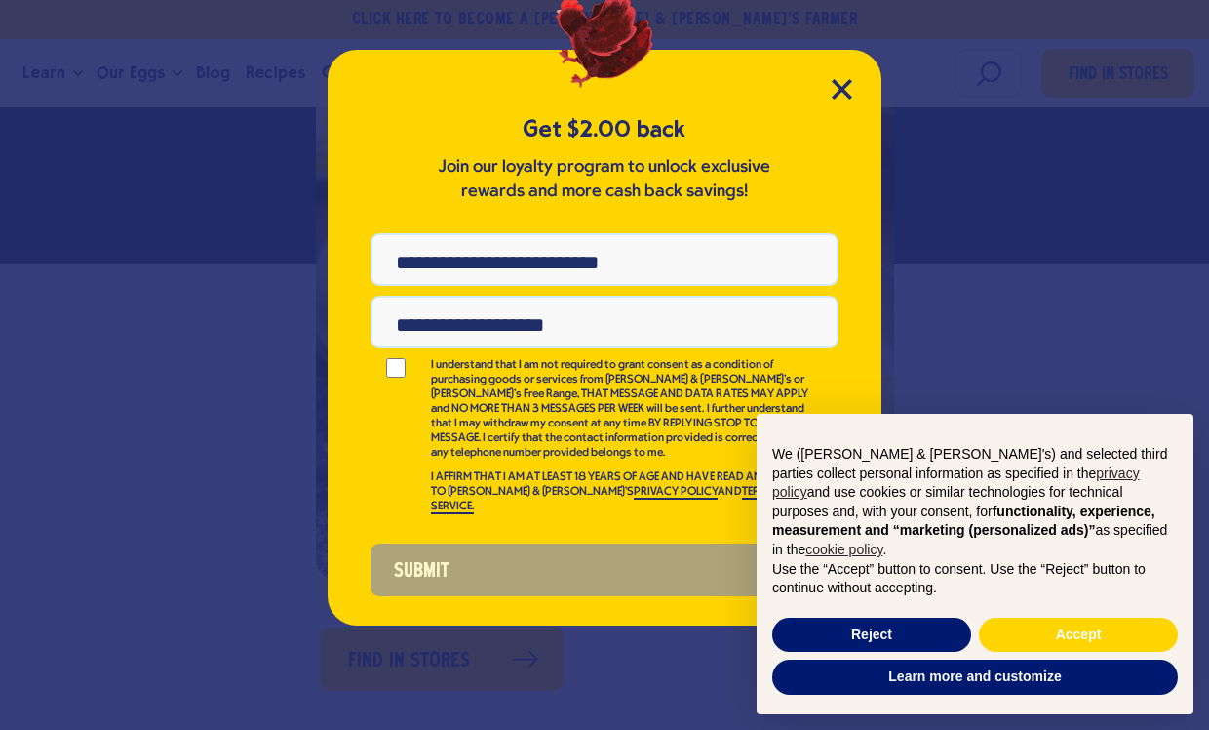
click at [839, 90] on icon "Close Modal" at bounding box center [842, 89] width 20 height 20
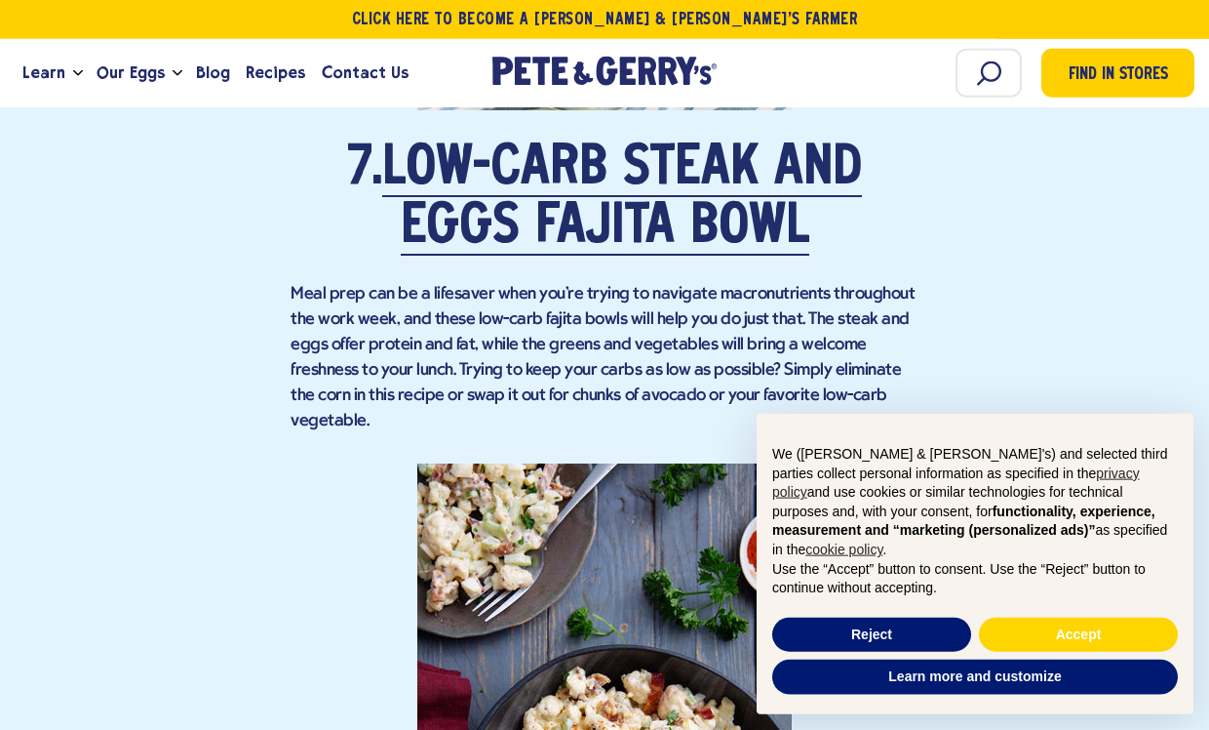
scroll to position [6835, 0]
click at [48, 72] on span "Learn" at bounding box center [43, 72] width 43 height 24
click at [77, 71] on polyline "Open the dropdown menu for Learn" at bounding box center [78, 72] width 9 height 4
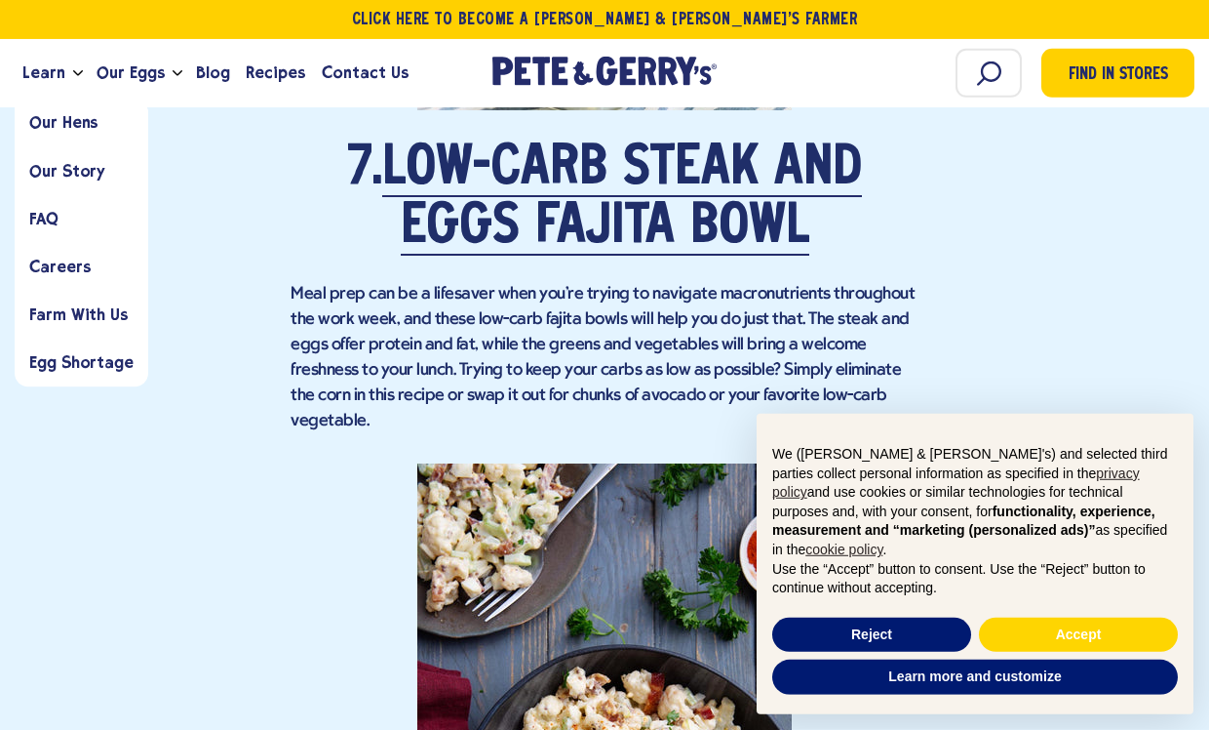
click at [75, 174] on span "Our Story" at bounding box center [67, 171] width 76 height 19
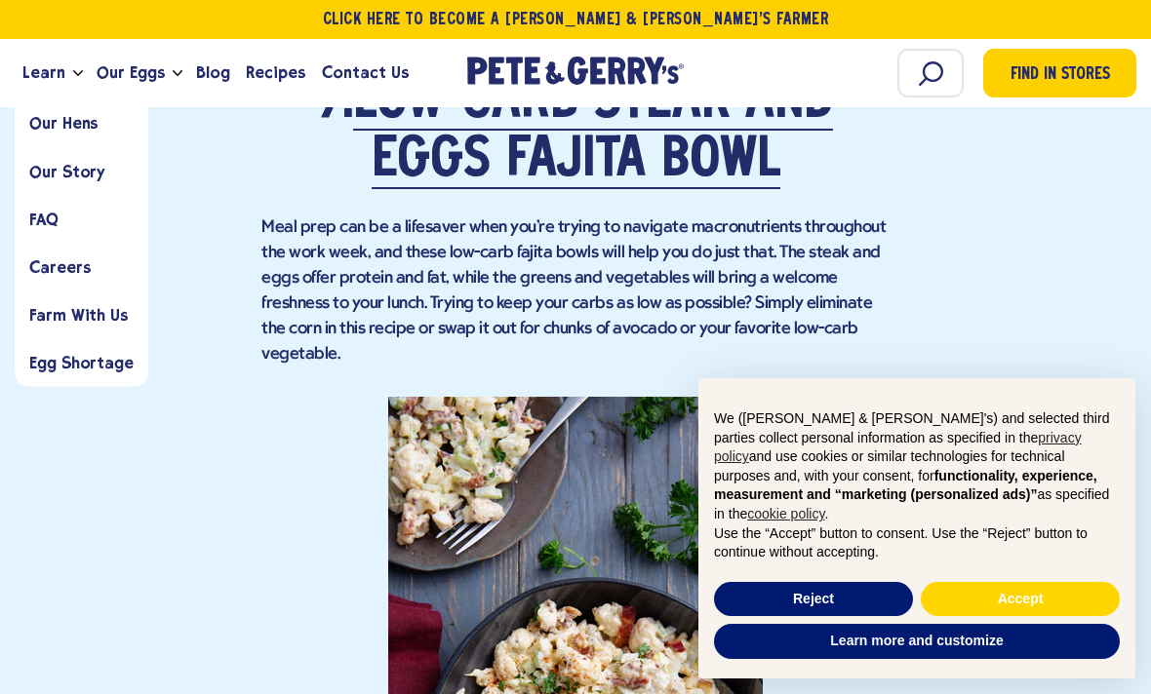
scroll to position [6901, 0]
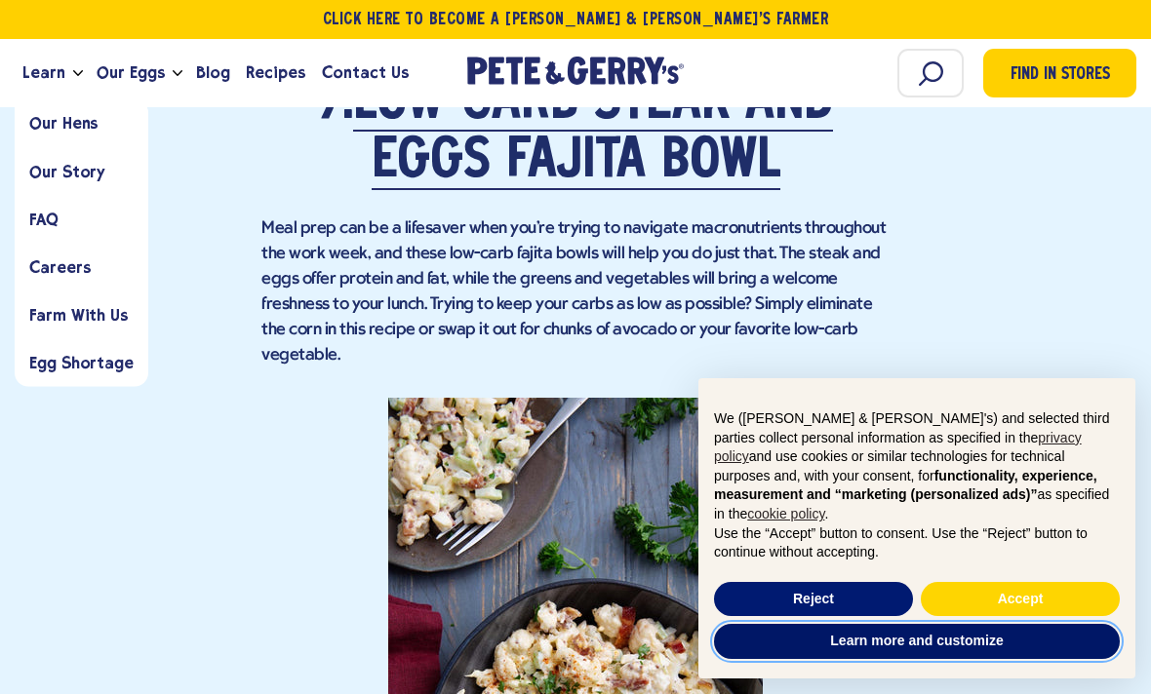
click at [956, 659] on button "Learn more and customize" at bounding box center [917, 641] width 406 height 35
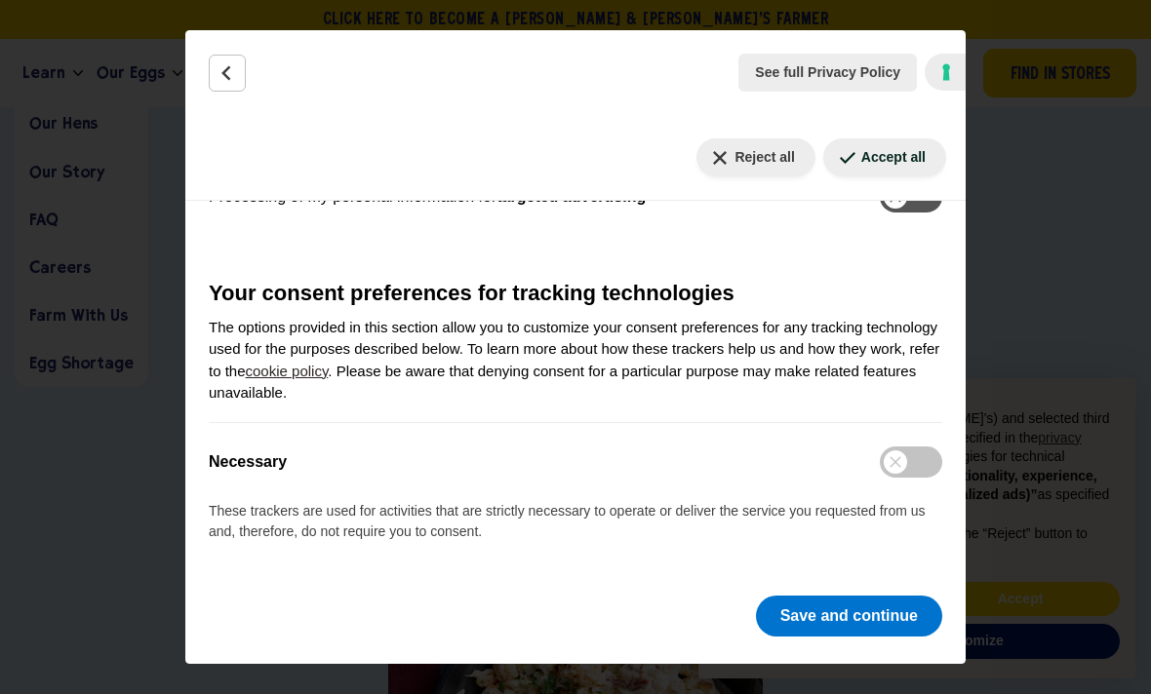
scroll to position [594, 0]
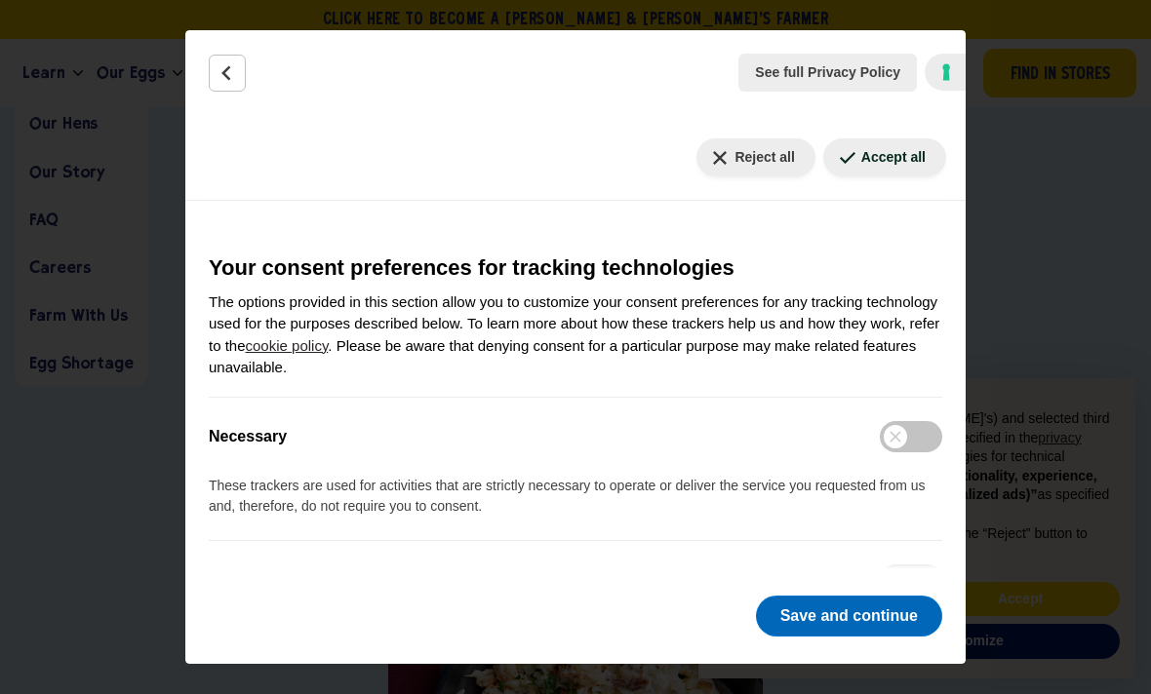
click at [834, 637] on button "Save and continue" at bounding box center [849, 616] width 186 height 41
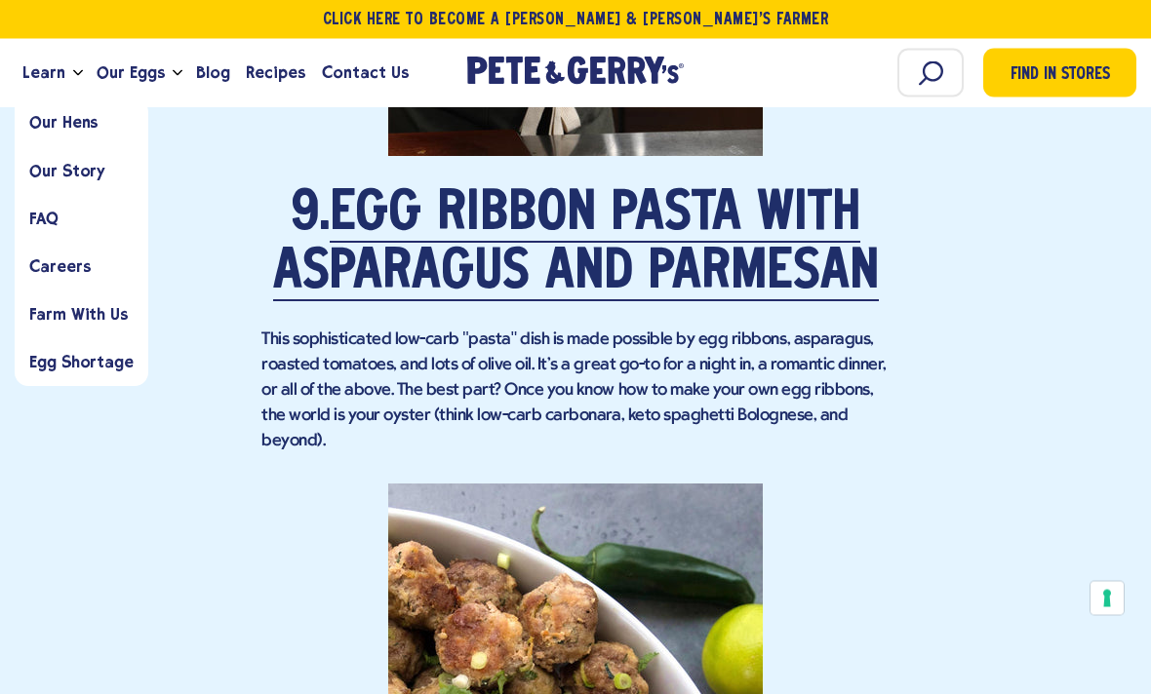
scroll to position [8355, 0]
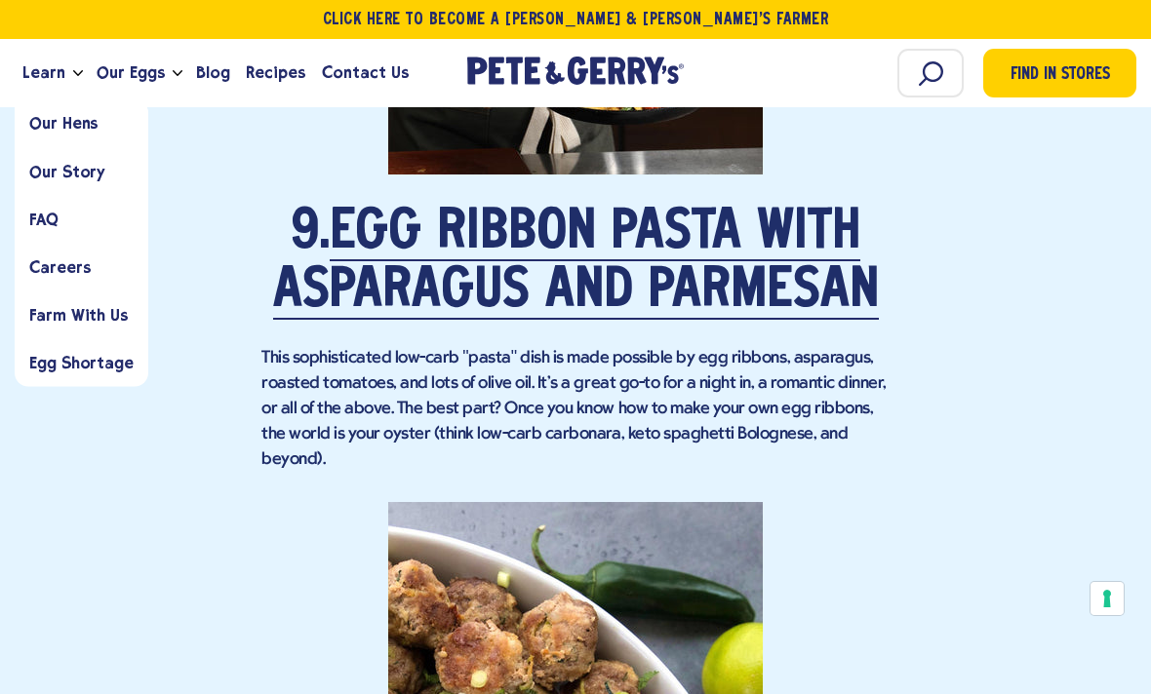
click at [499, 230] on link "Egg Ribbon Pasta with Asparagus and Parmesan" at bounding box center [576, 263] width 606 height 113
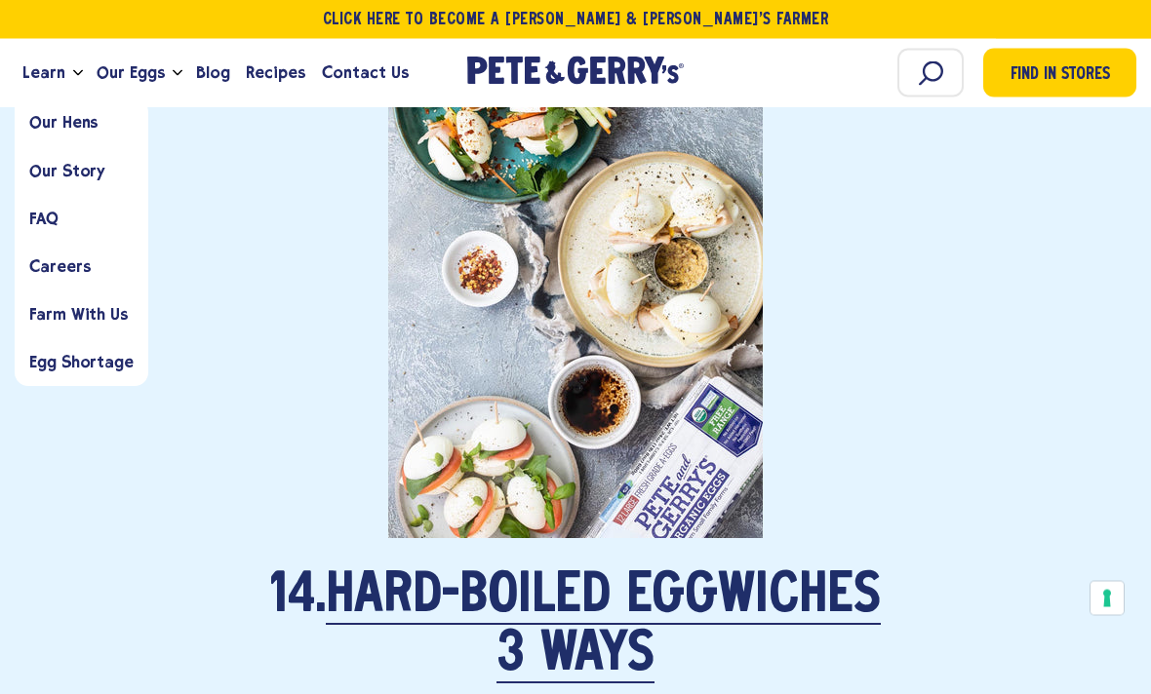
scroll to position [11963, 0]
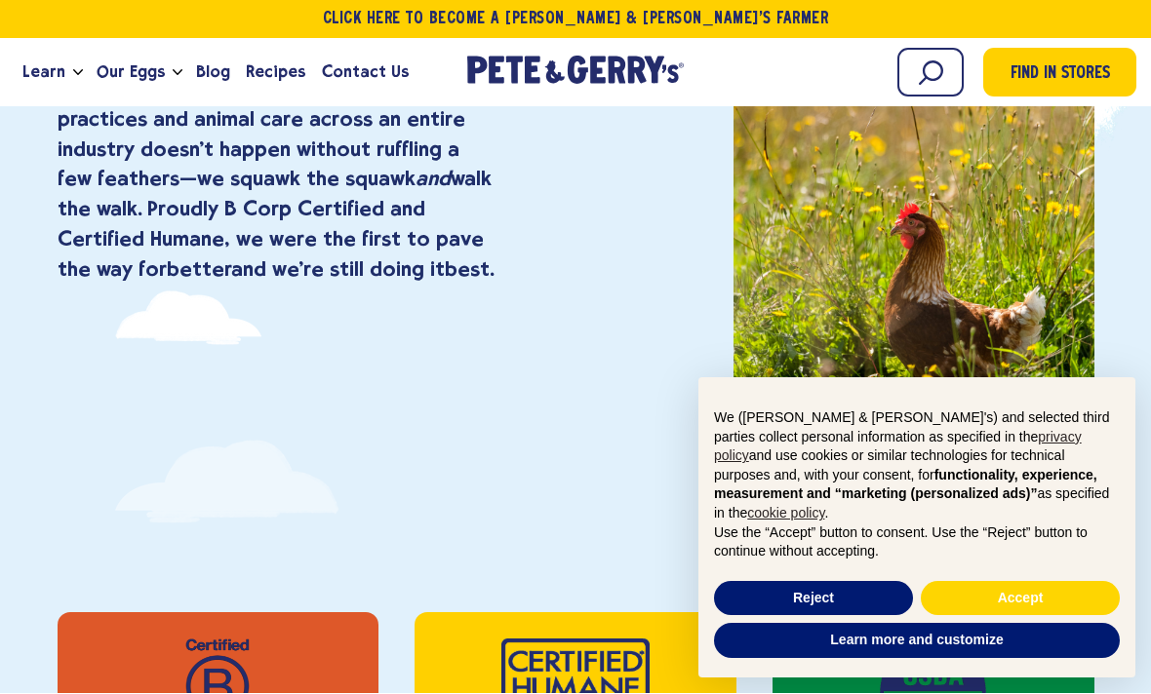
scroll to position [279, 0]
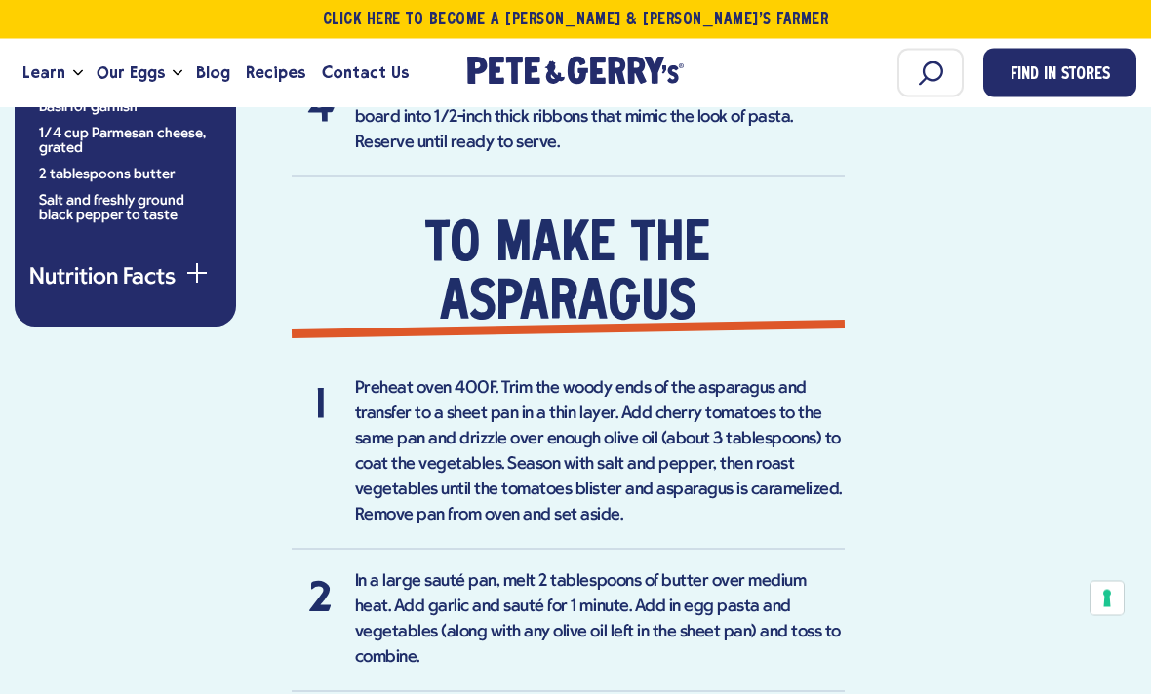
scroll to position [2011, 0]
